Goal: Task Accomplishment & Management: Manage account settings

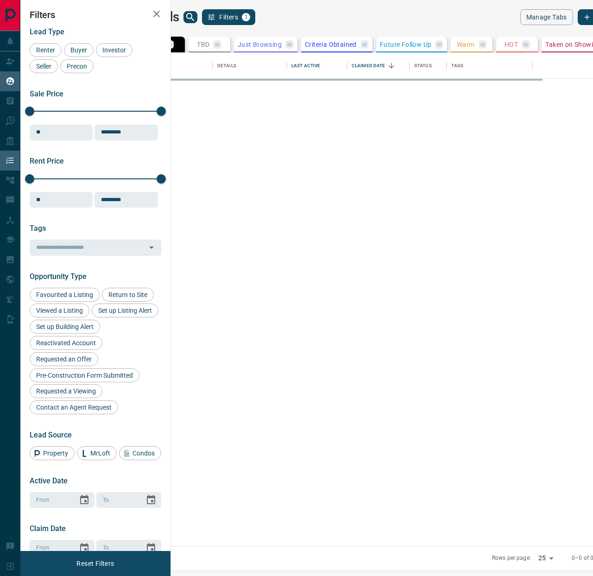
scroll to position [493, 418]
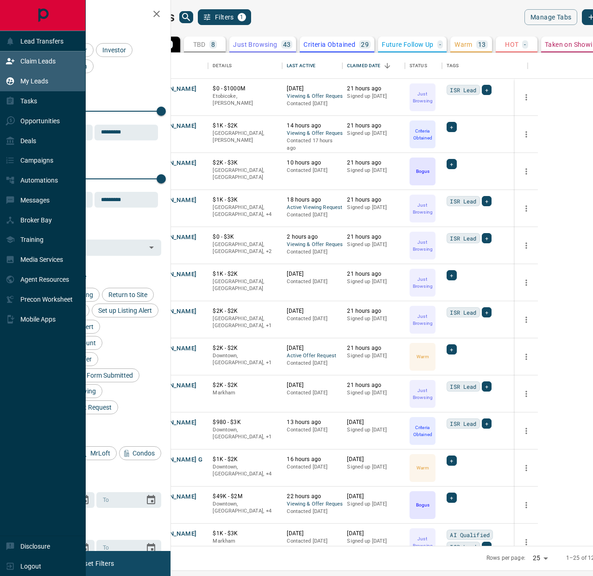
click at [37, 64] on p "Claim Leads" at bounding box center [37, 60] width 35 height 7
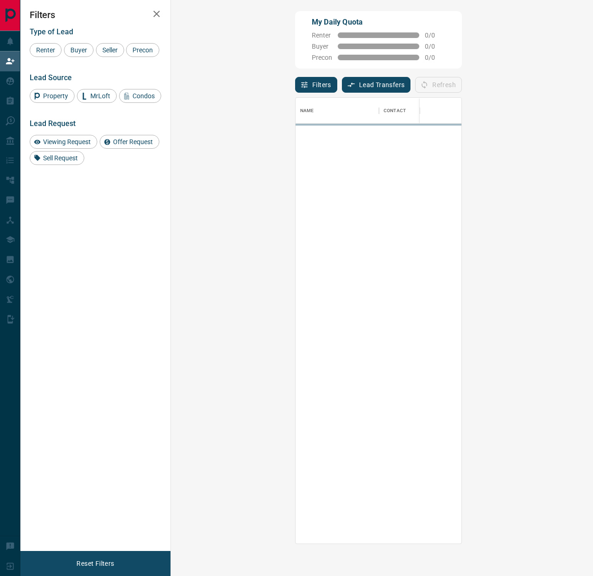
scroll to position [446, 402]
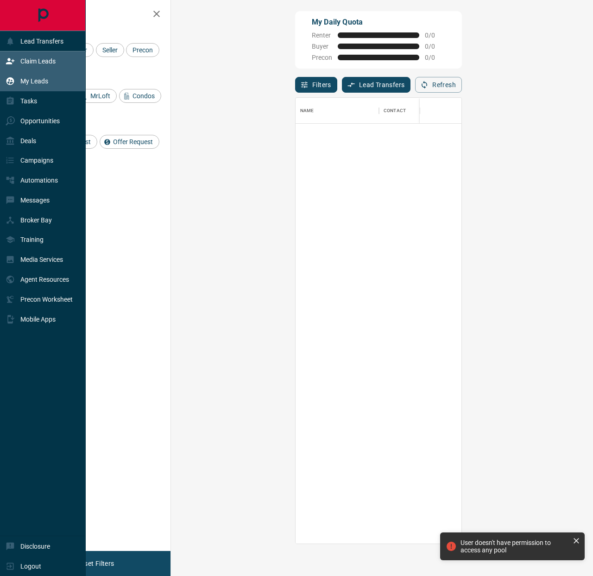
click at [14, 83] on icon at bounding box center [10, 80] width 9 height 9
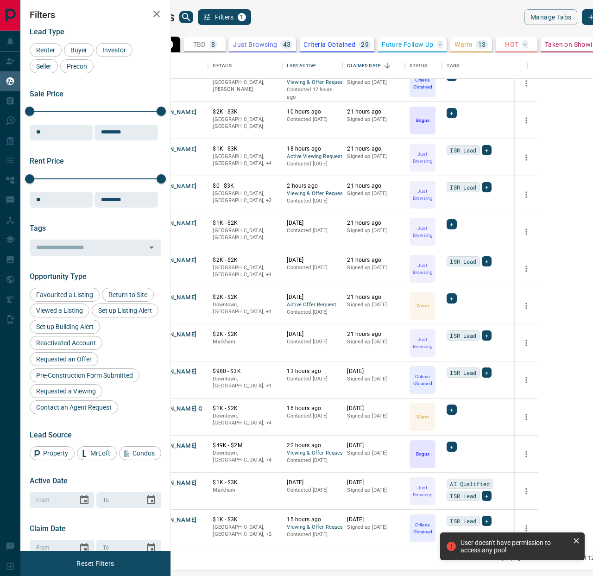
scroll to position [51, 0]
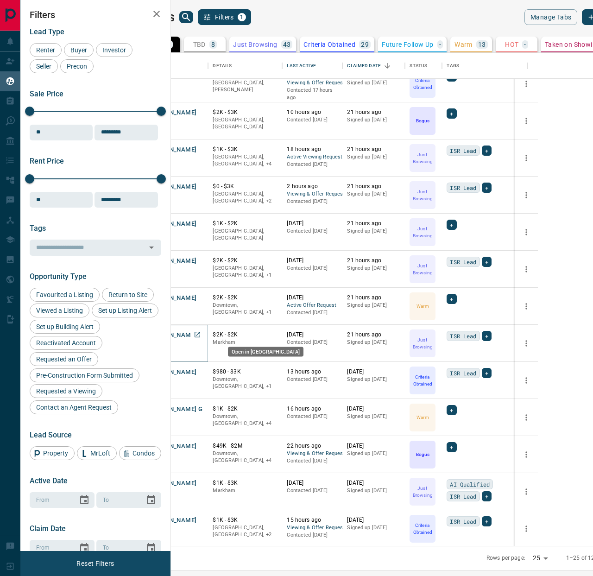
click at [201, 335] on icon "Open in New Tab" at bounding box center [197, 334] width 7 height 7
